Goal: Information Seeking & Learning: Learn about a topic

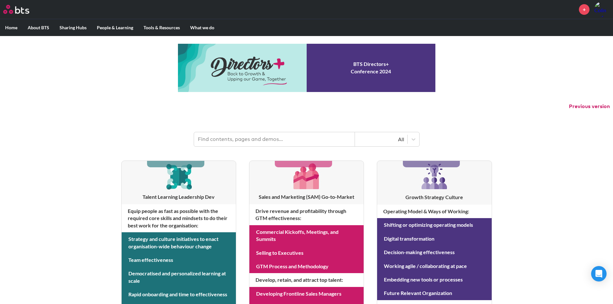
click at [253, 138] on input "text" at bounding box center [274, 139] width 161 height 14
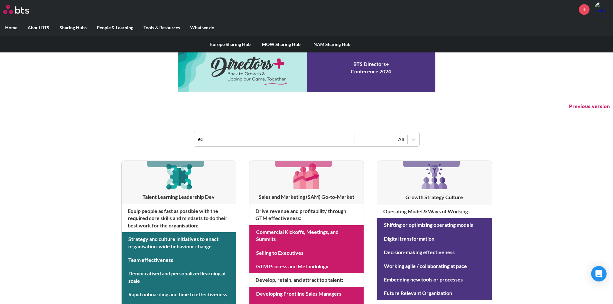
type input "ex"
click at [71, 28] on label "Sharing Hubs" at bounding box center [72, 27] width 37 height 17
click at [0, 0] on input "Sharing Hubs" at bounding box center [0, 0] width 0 height 0
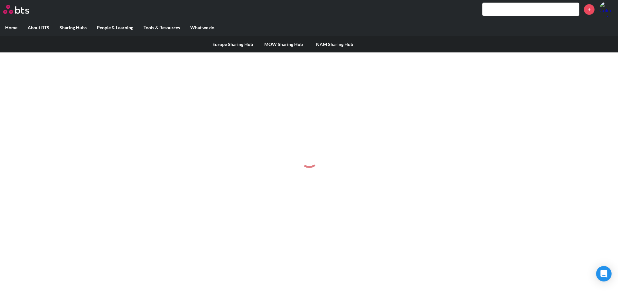
click at [321, 43] on link "NAM Sharing Hub" at bounding box center [334, 44] width 51 height 17
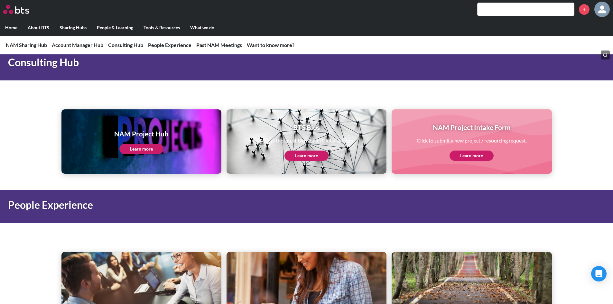
scroll to position [708, 0]
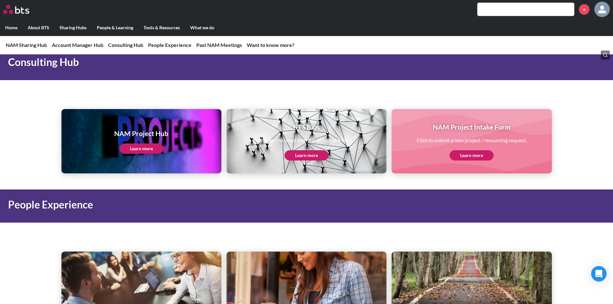
click at [145, 147] on link "Learn more" at bounding box center [141, 149] width 44 height 10
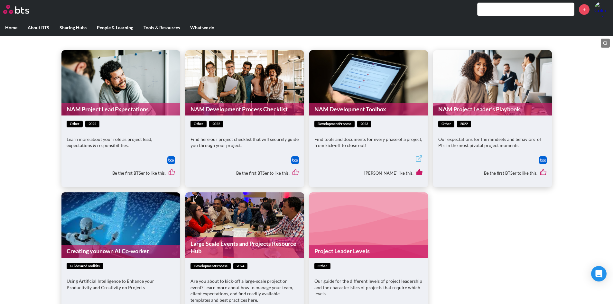
scroll to position [109, 0]
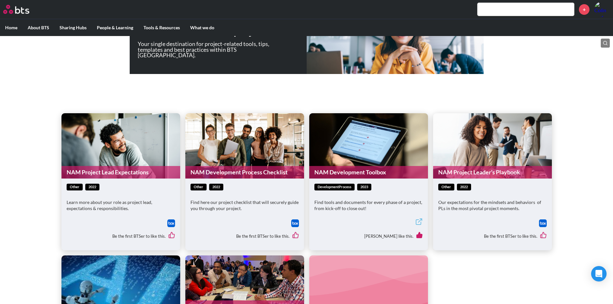
click at [267, 169] on link "NAM Development Process Checklist" at bounding box center [244, 172] width 119 height 13
